Goal: Task Accomplishment & Management: Manage account settings

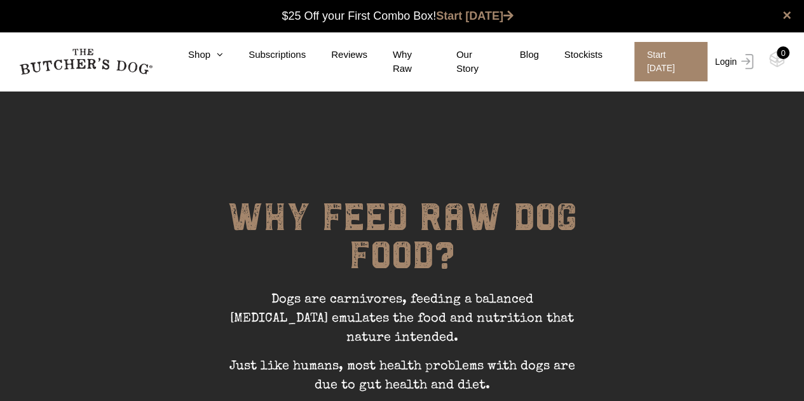
click at [747, 59] on img at bounding box center [744, 61] width 17 height 15
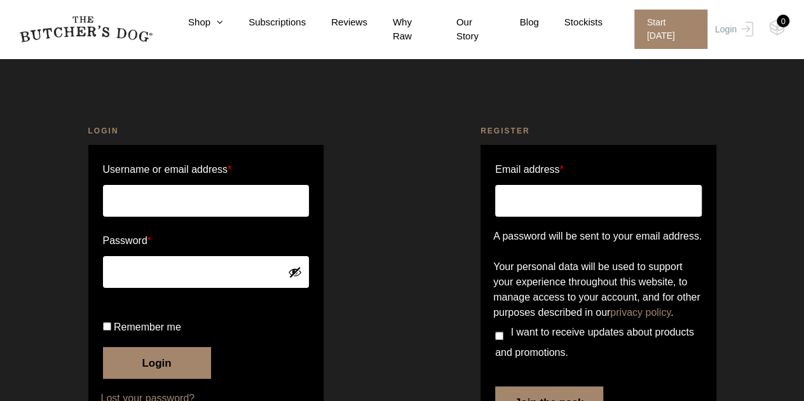
scroll to position [107, 0]
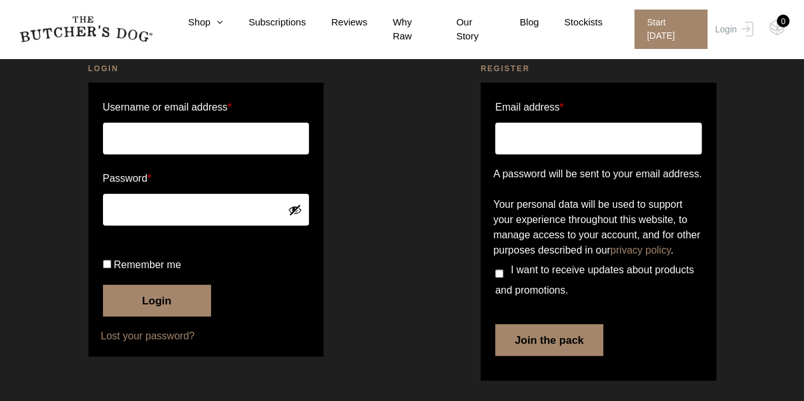
type input "[PERSON_NAME][EMAIL_ADDRESS][PERSON_NAME][DOMAIN_NAME]"
click at [171, 304] on button "Login" at bounding box center [157, 301] width 108 height 32
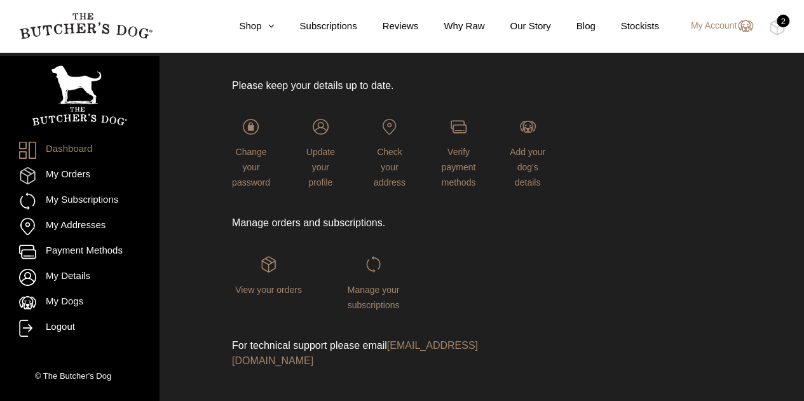
scroll to position [128, 0]
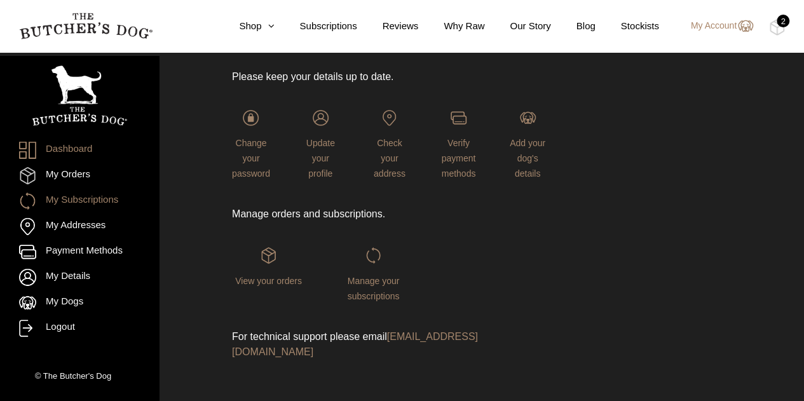
click at [77, 196] on link "My Subscriptions" at bounding box center [79, 201] width 121 height 17
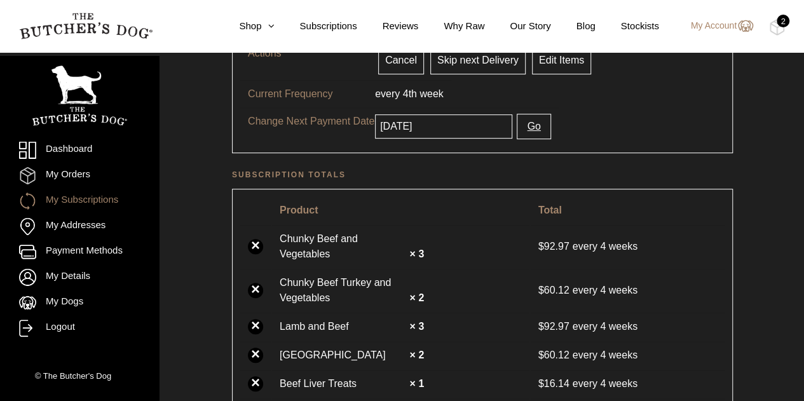
scroll to position [127, 0]
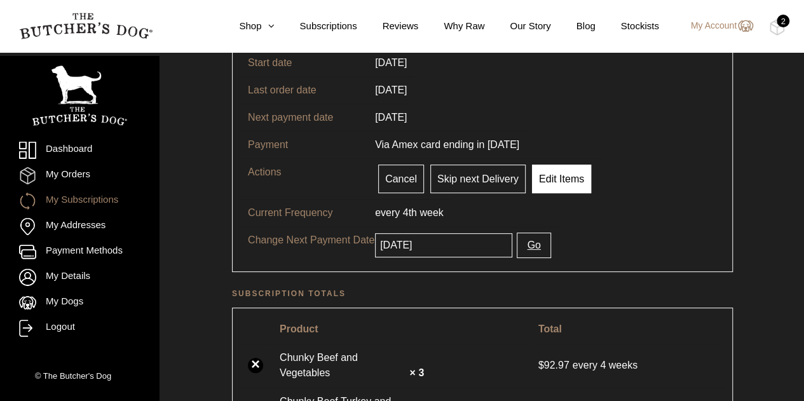
click at [541, 165] on link "Edit Items" at bounding box center [561, 179] width 59 height 29
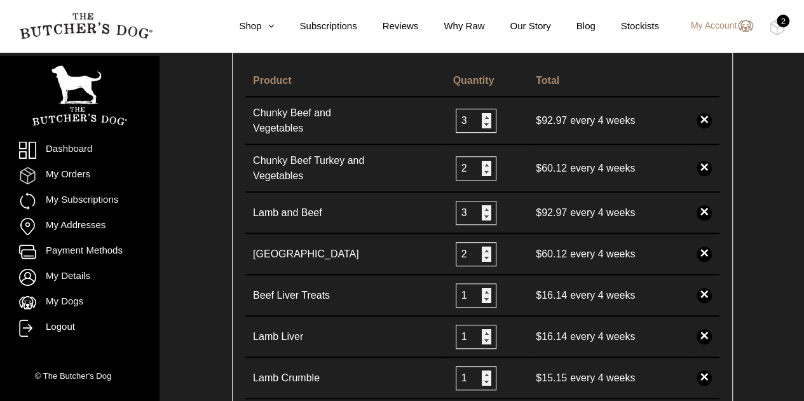
scroll to position [381, 0]
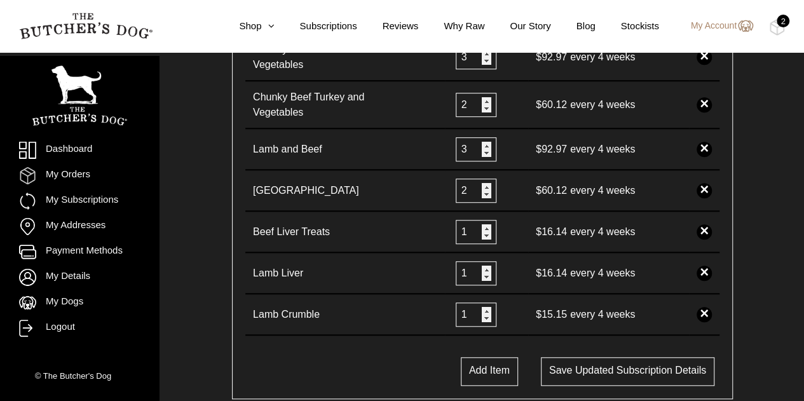
drag, startPoint x: 708, startPoint y: 231, endPoint x: 464, endPoint y: 47, distance: 305.7
click at [708, 231] on link "×" at bounding box center [703, 231] width 15 height 15
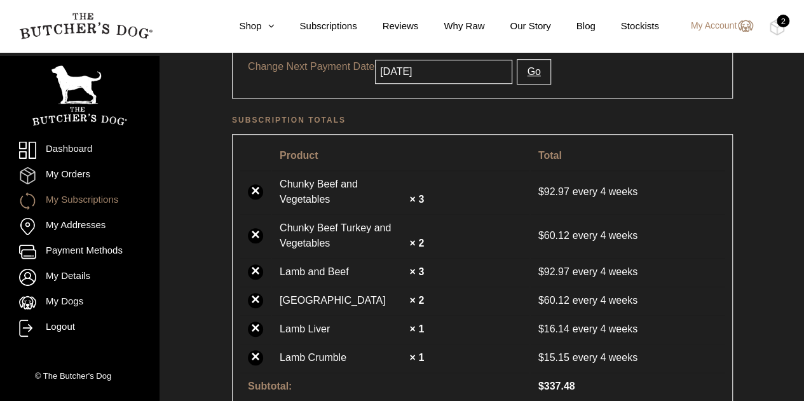
scroll to position [191, 0]
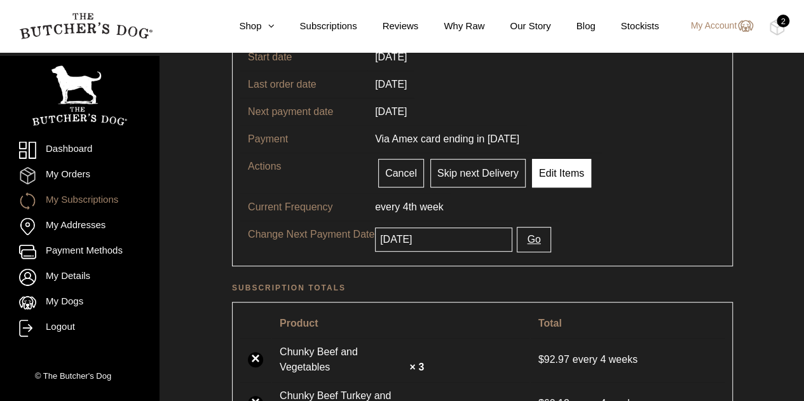
click at [534, 164] on link "Edit Items" at bounding box center [561, 173] width 59 height 29
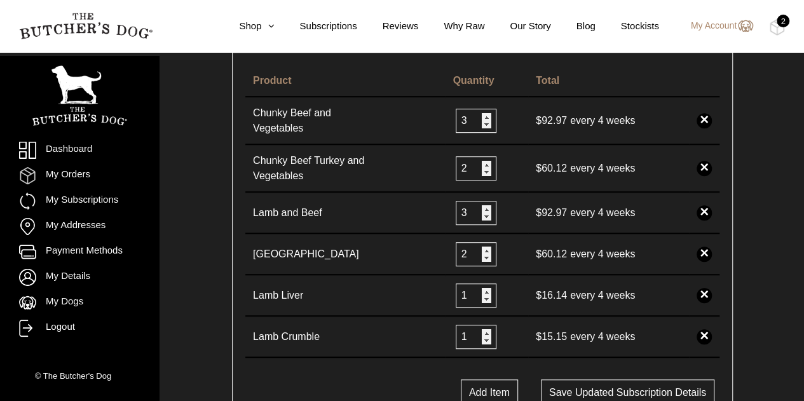
scroll to position [381, 0]
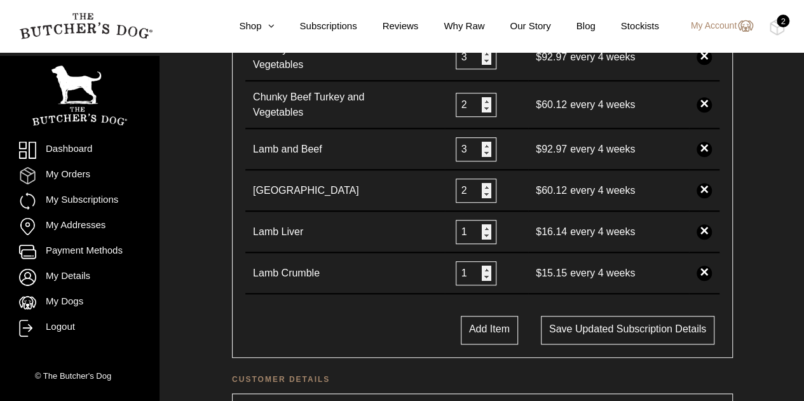
click at [708, 229] on link "×" at bounding box center [703, 231] width 15 height 15
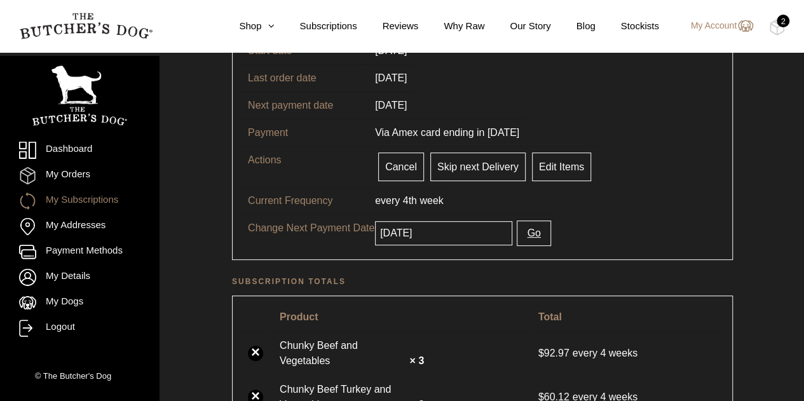
scroll to position [127, 0]
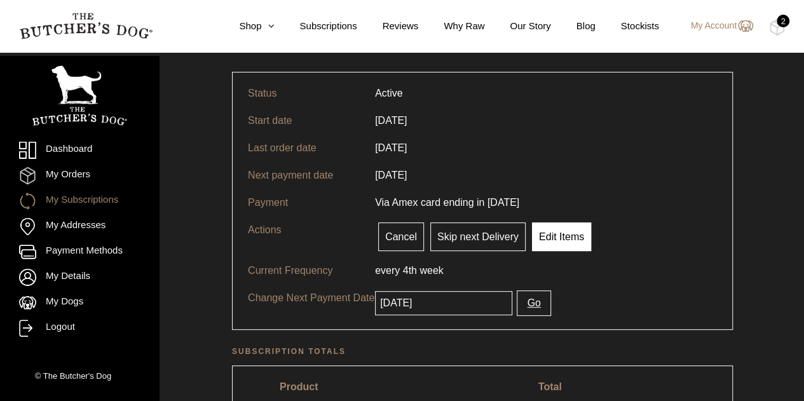
click at [543, 234] on link "Edit Items" at bounding box center [561, 236] width 59 height 29
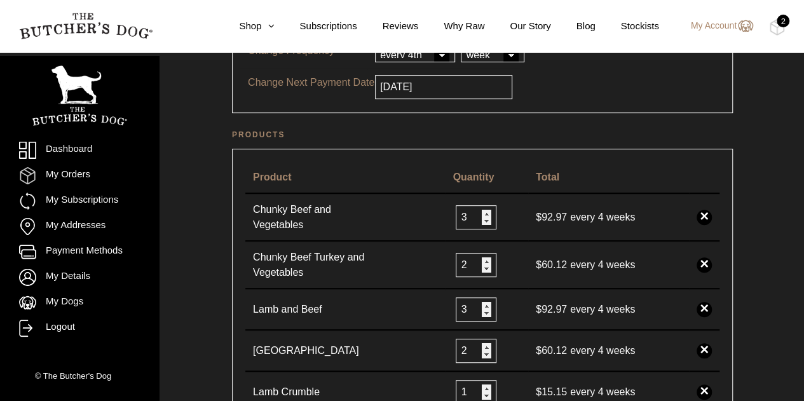
scroll to position [318, 0]
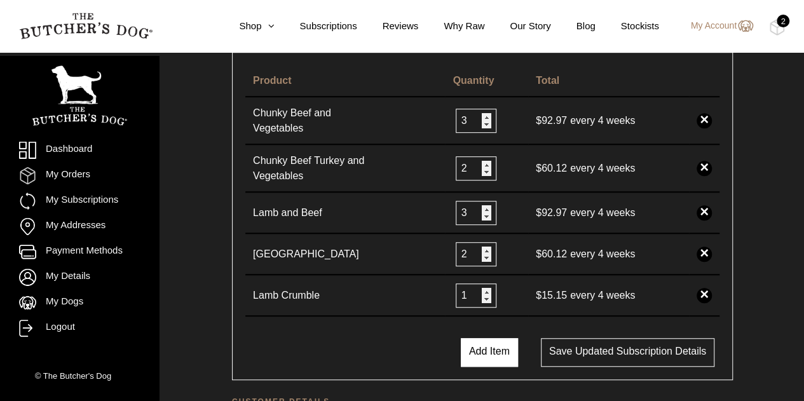
click at [485, 356] on button "Add Item" at bounding box center [489, 352] width 57 height 29
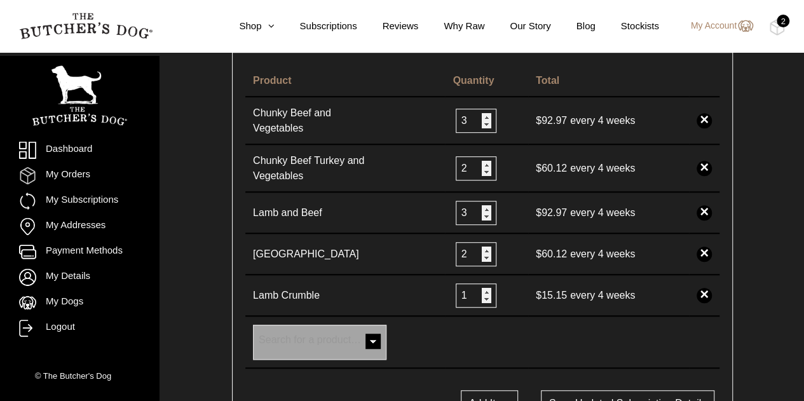
click at [374, 336] on span at bounding box center [372, 342] width 25 height 25
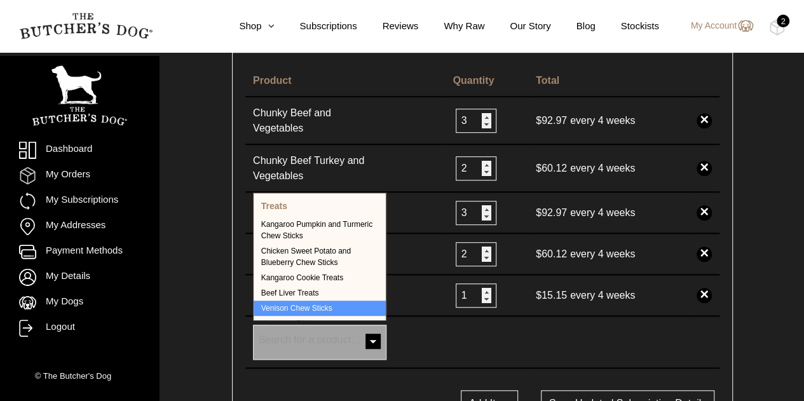
scroll to position [346, 0]
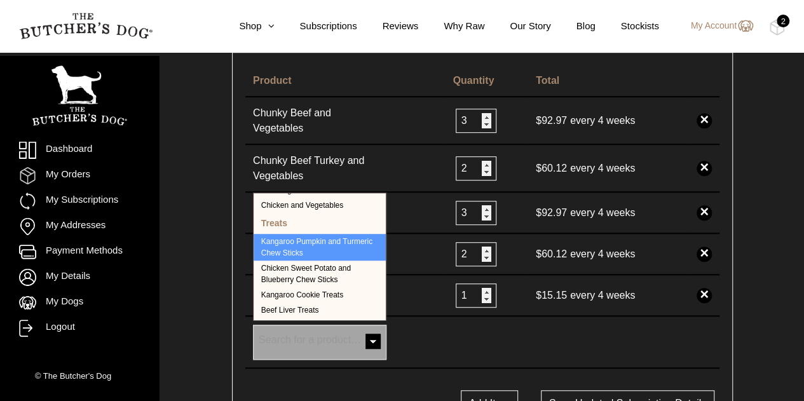
select select "40378"
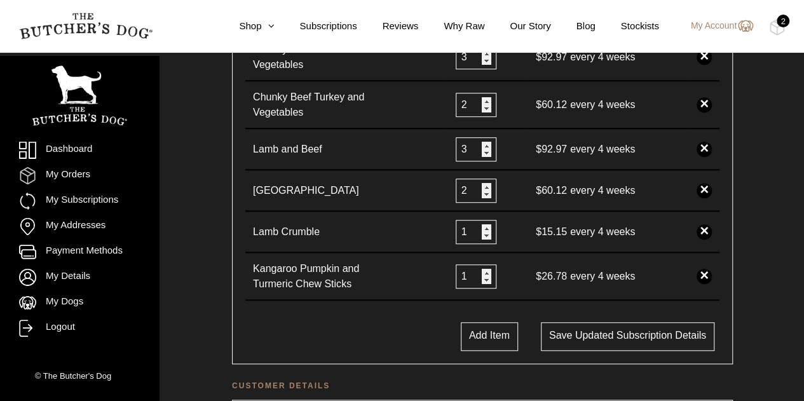
scroll to position [445, 0]
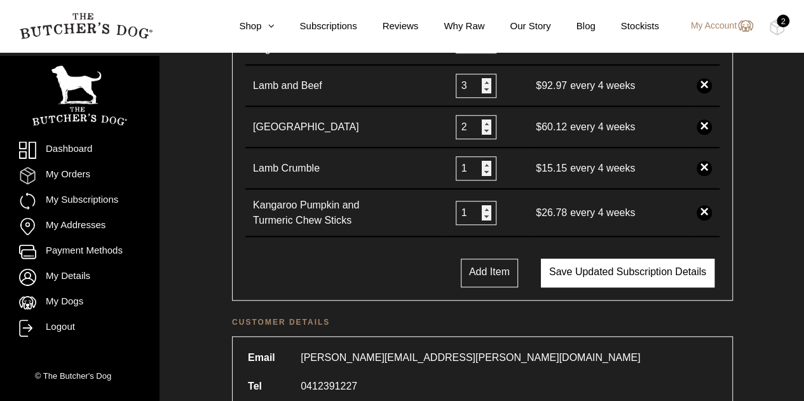
click at [560, 275] on button "Save updated subscription details" at bounding box center [627, 273] width 173 height 29
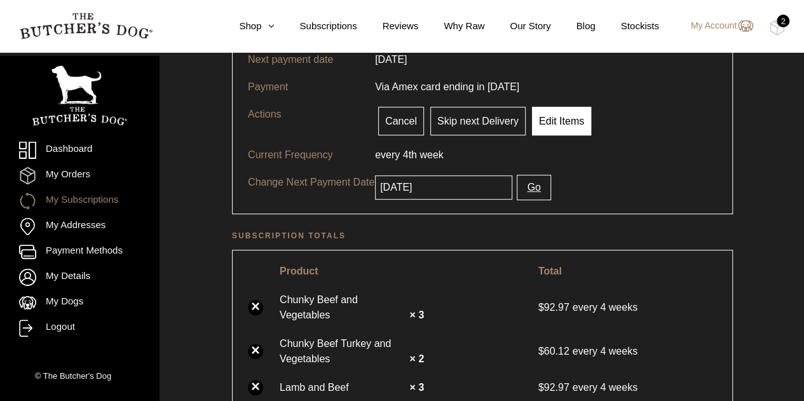
scroll to position [173, 0]
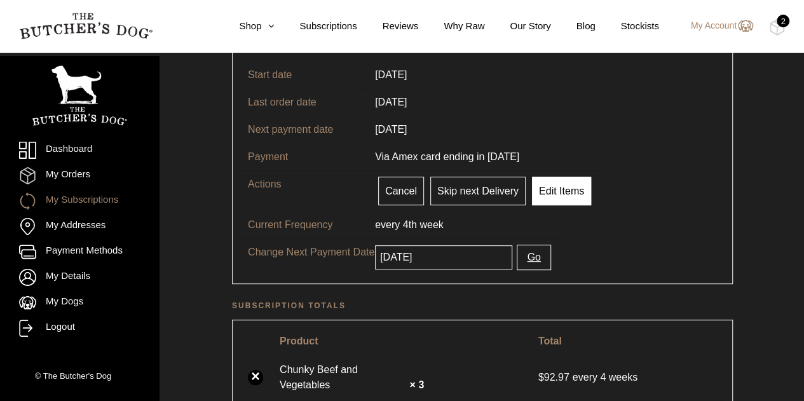
click at [560, 199] on link "Edit Items" at bounding box center [561, 191] width 59 height 29
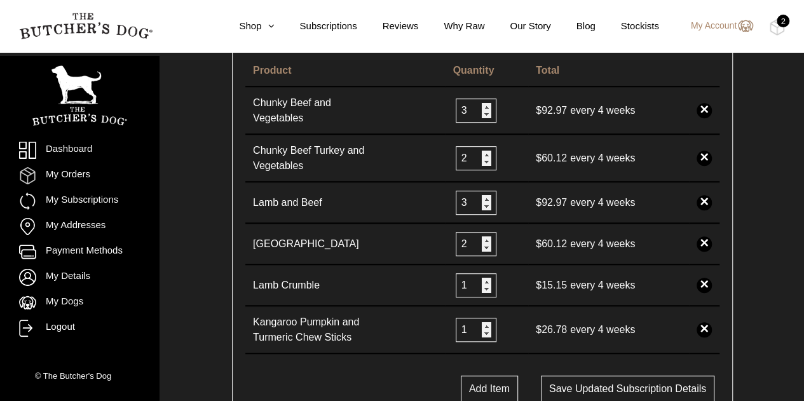
scroll to position [445, 0]
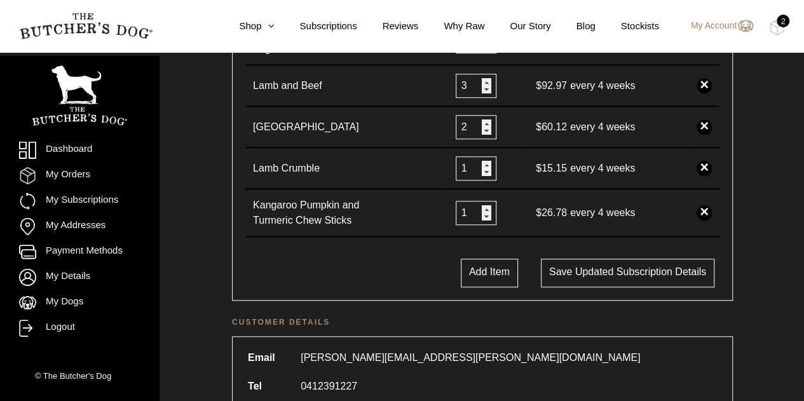
click at [707, 165] on link "×" at bounding box center [703, 168] width 15 height 15
